Goal: Task Accomplishment & Management: Manage account settings

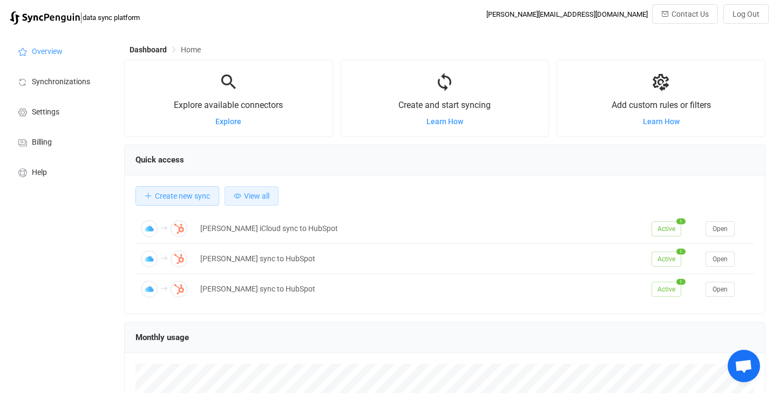
click at [251, 196] on span "View all" at bounding box center [256, 196] width 25 height 9
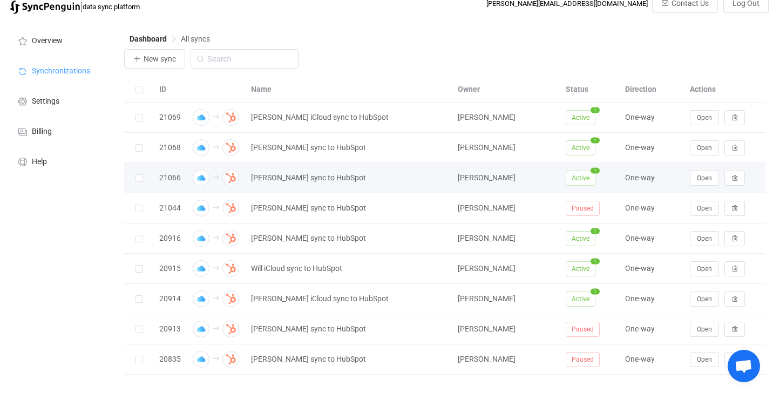
scroll to position [28, 0]
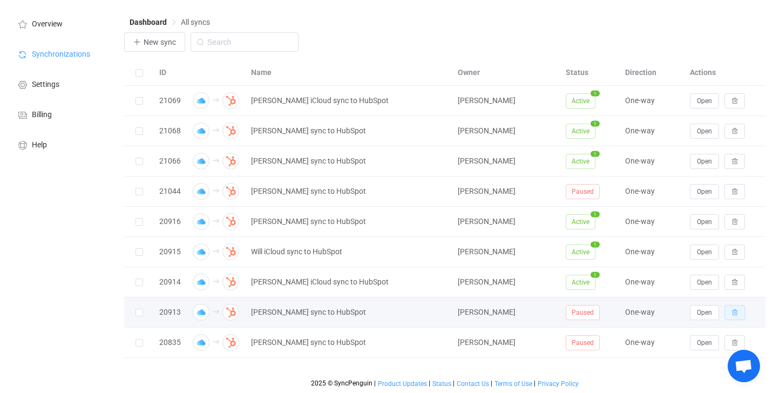
click at [735, 317] on button "button" at bounding box center [734, 312] width 21 height 15
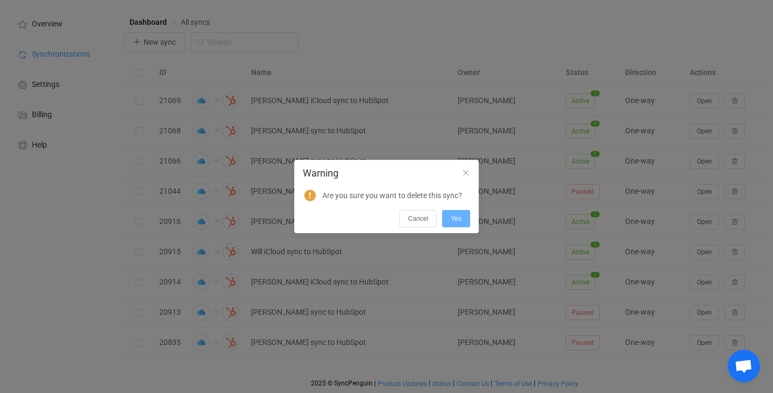
click at [467, 220] on button "Yes" at bounding box center [456, 218] width 28 height 17
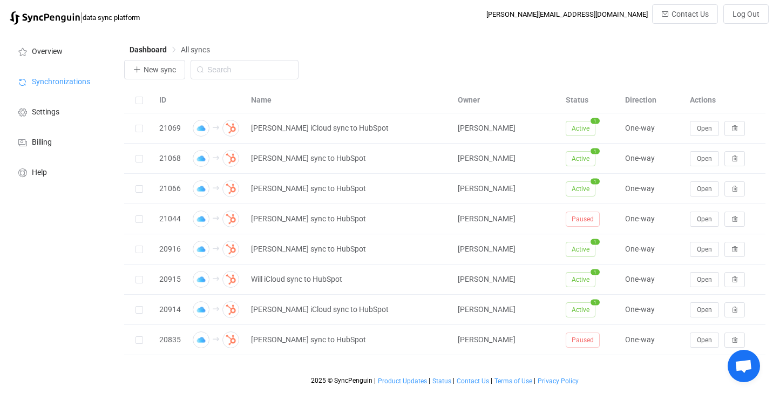
scroll to position [0, 0]
